Goal: Navigation & Orientation: Find specific page/section

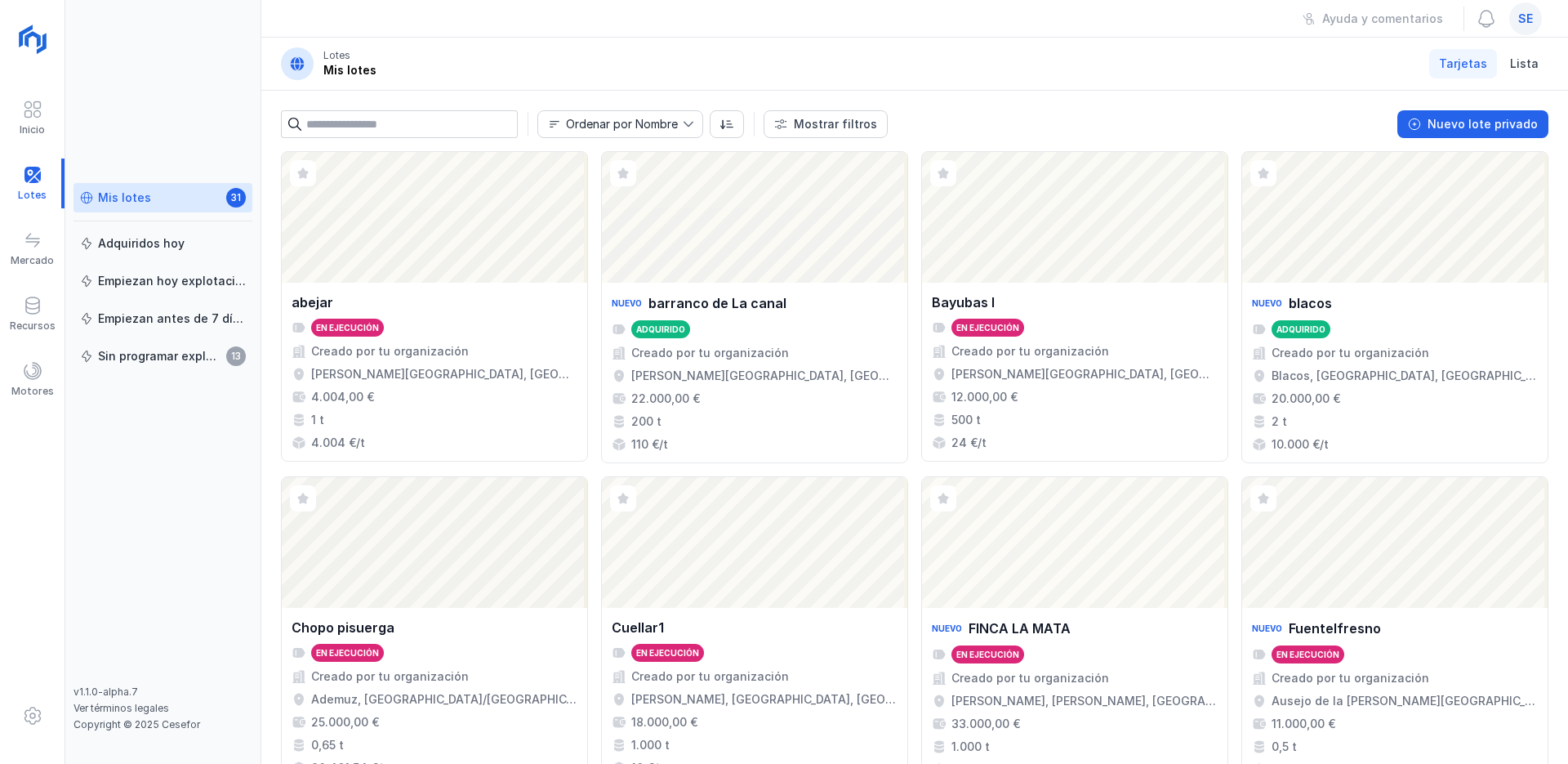
click at [1533, 18] on div "se" at bounding box center [1526, 19] width 32 height 32
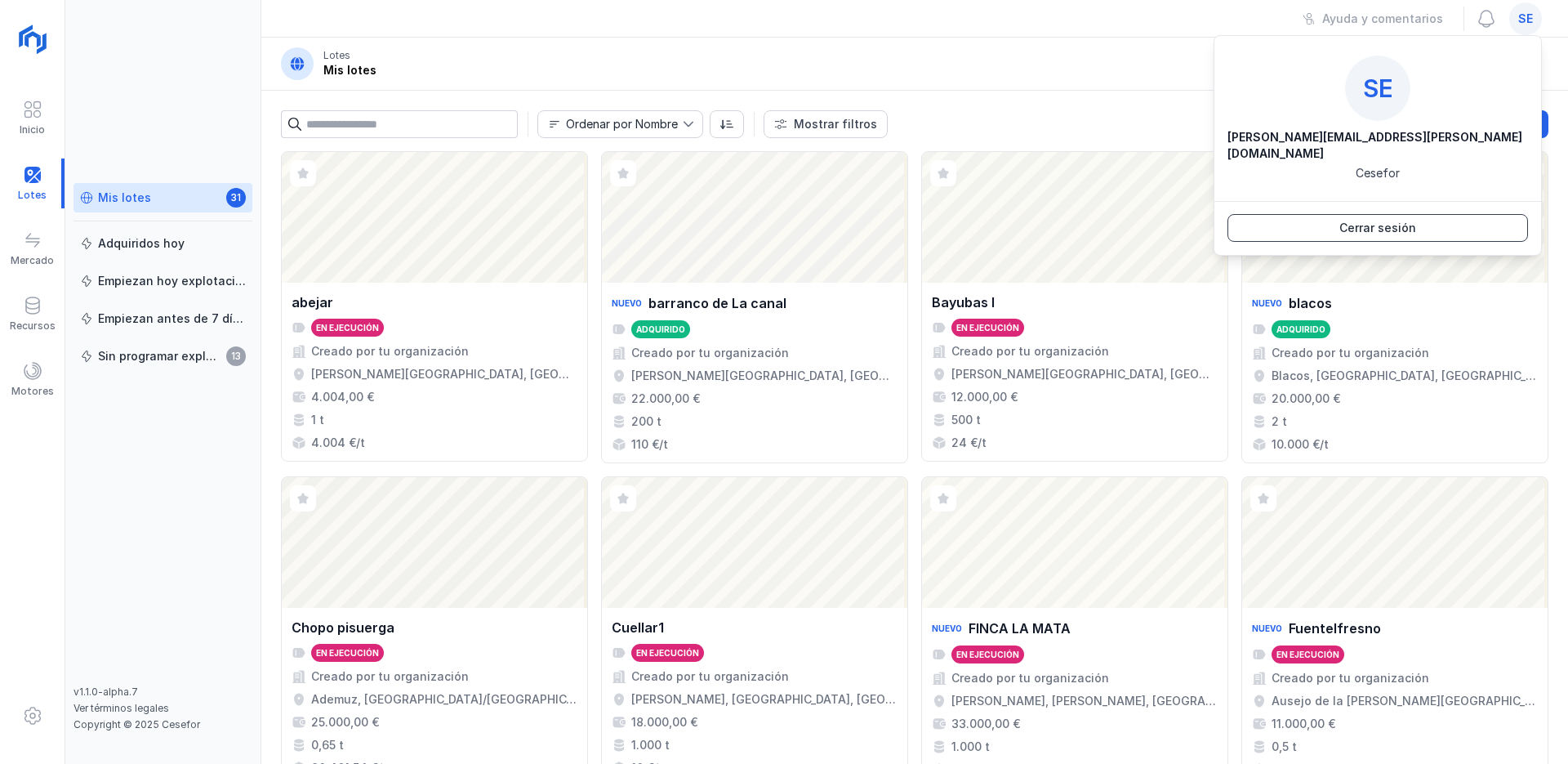
click at [1396, 220] on div "Cerrar sesión" at bounding box center [1377, 228] width 76 height 16
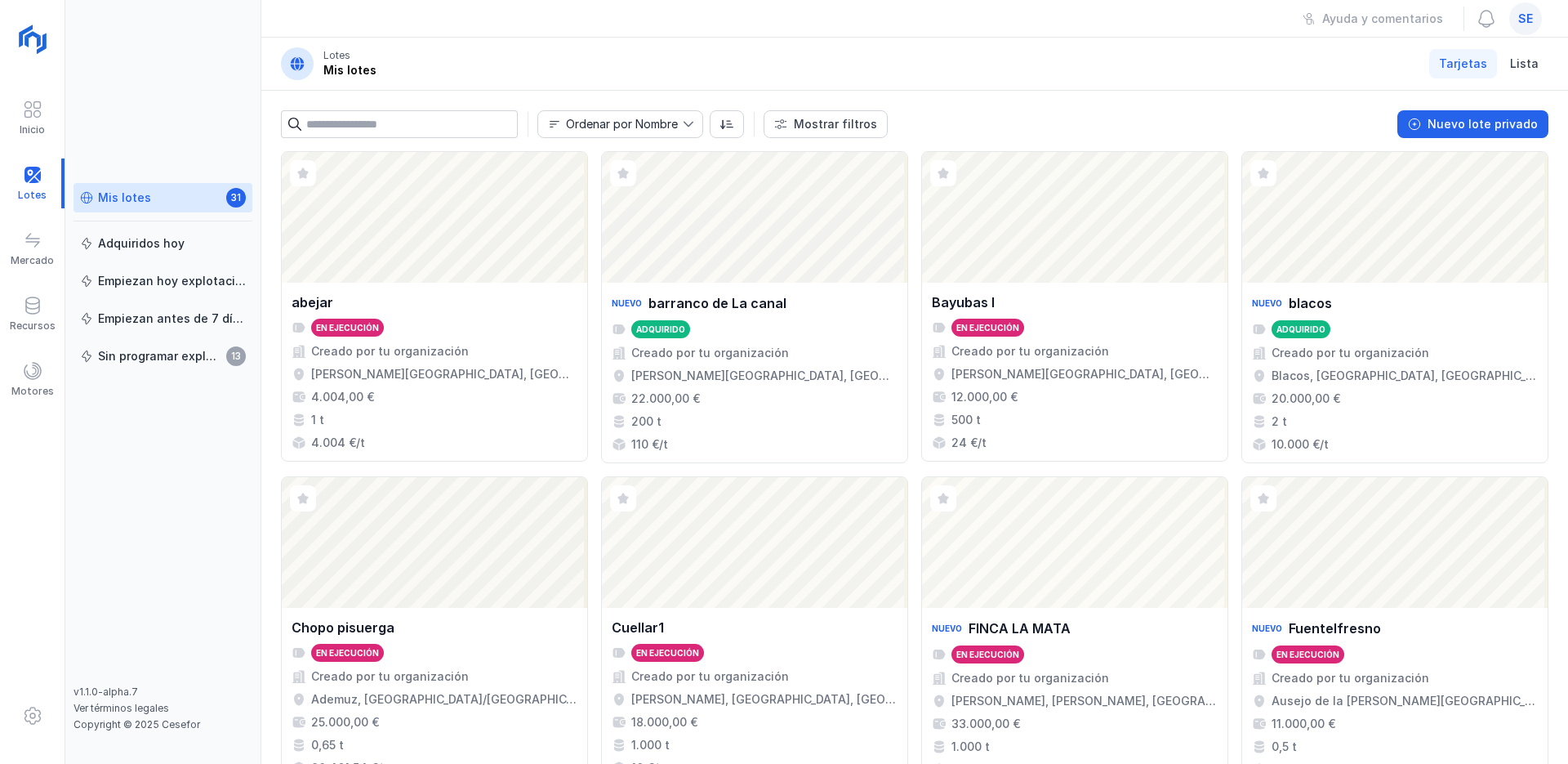
click at [1521, 13] on span "se" at bounding box center [1526, 19] width 14 height 16
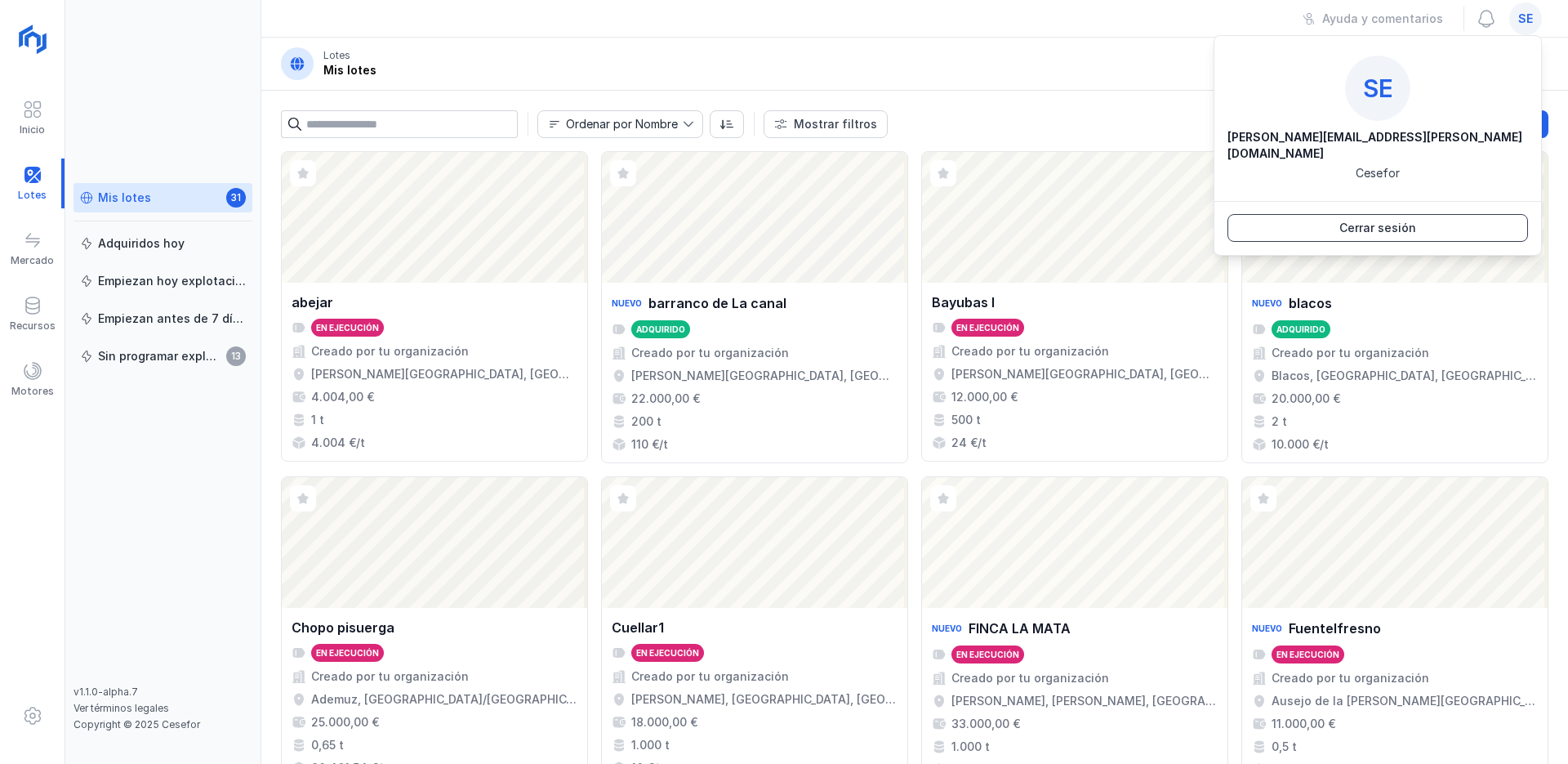
click at [1427, 214] on button "Cerrar sesión" at bounding box center [1377, 228] width 300 height 28
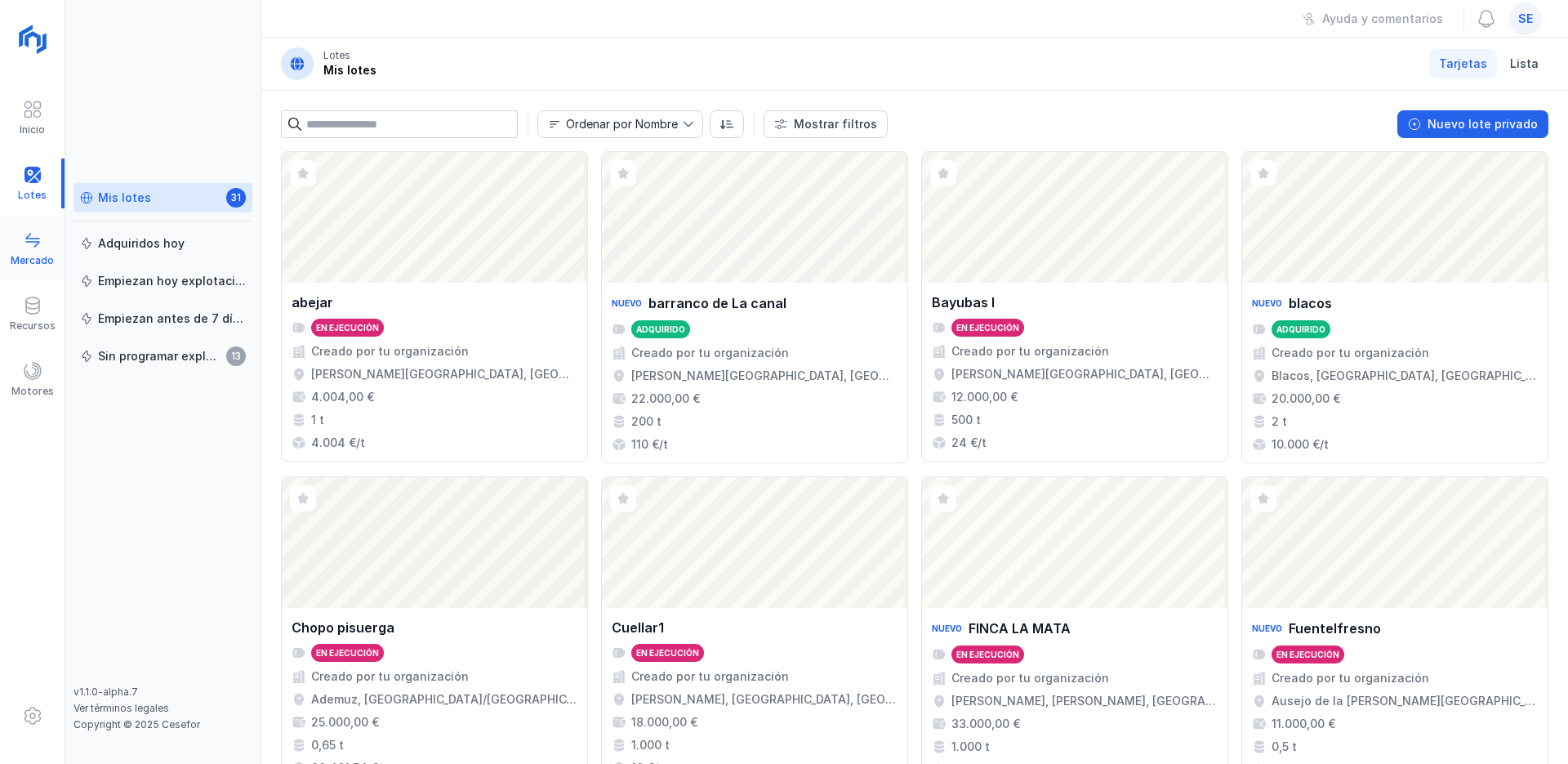
click at [37, 253] on div at bounding box center [32, 242] width 20 height 23
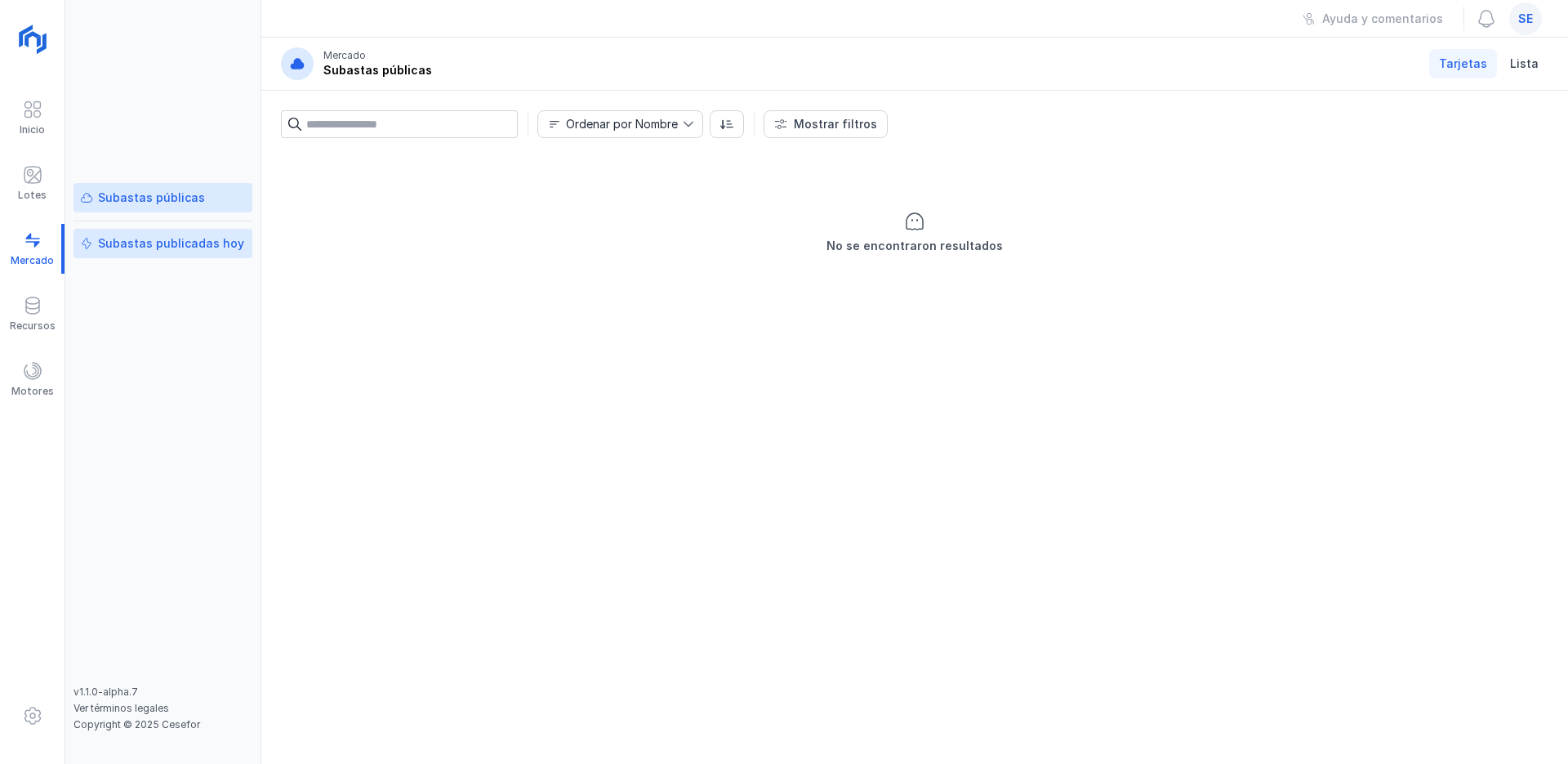
click at [176, 242] on div "Subastas publicadas hoy" at bounding box center [171, 243] width 147 height 16
click at [178, 195] on div "Subastas públicas" at bounding box center [151, 198] width 107 height 16
